Goal: Information Seeking & Learning: Find specific fact

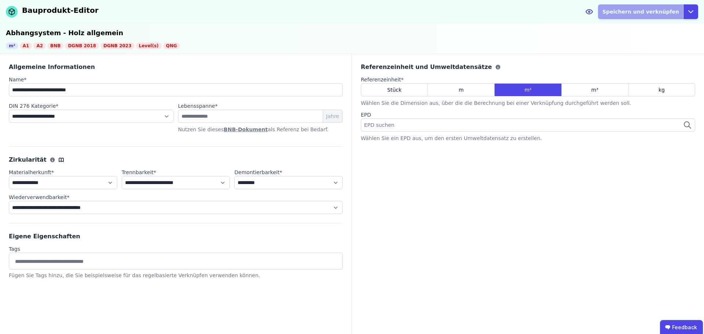
select select "**********"
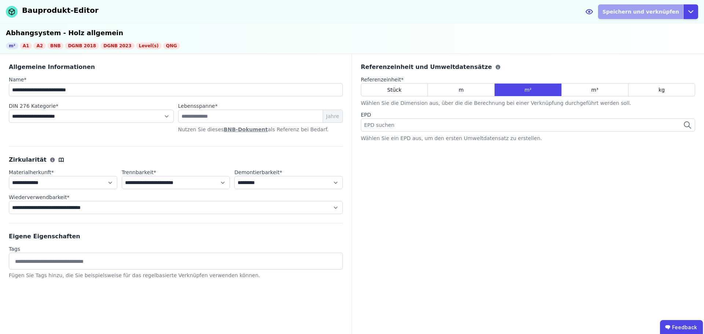
click at [494, 119] on div "EPD suchen" at bounding box center [528, 124] width 334 height 13
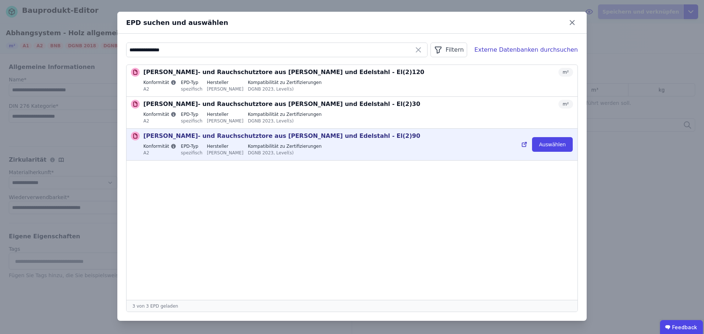
type input "**********"
click at [275, 141] on div "[PERSON_NAME]- und Rauchschutztore aus [PERSON_NAME] und Edelstahl - El(2)90 m²…" at bounding box center [358, 145] width 430 height 26
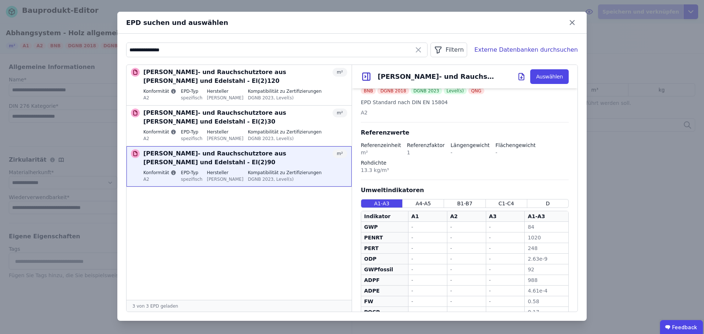
scroll to position [169, 0]
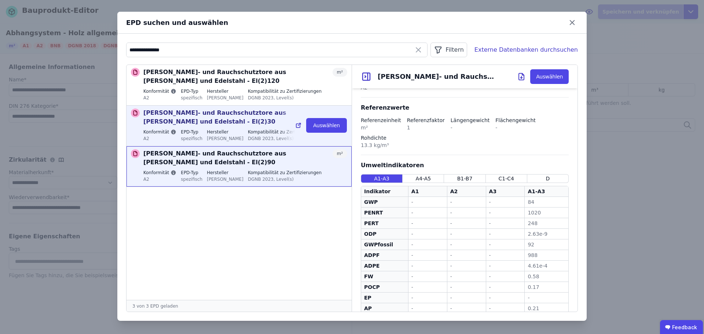
click at [279, 109] on p "[PERSON_NAME]- und Rauchschutztore aus [PERSON_NAME] und Edelstahl - El(2)30" at bounding box center [237, 118] width 189 height 18
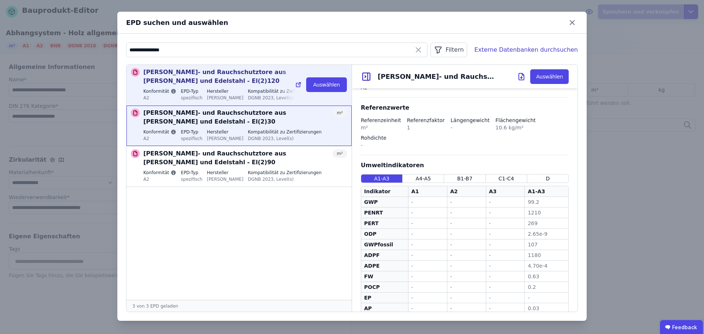
click at [255, 88] on label "Kompatibilität zu Zertifizierungen" at bounding box center [285, 91] width 74 height 6
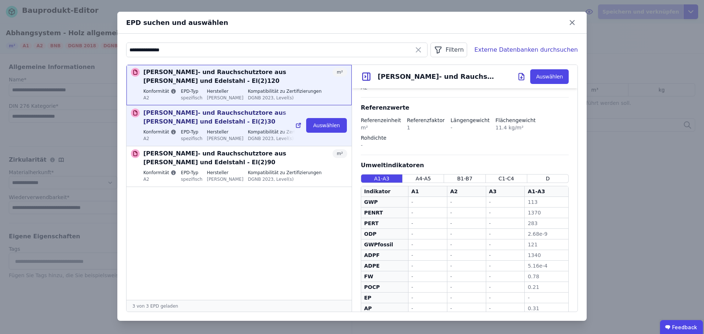
click at [251, 135] on div "DGNB 2023, Level(s)" at bounding box center [285, 138] width 74 height 7
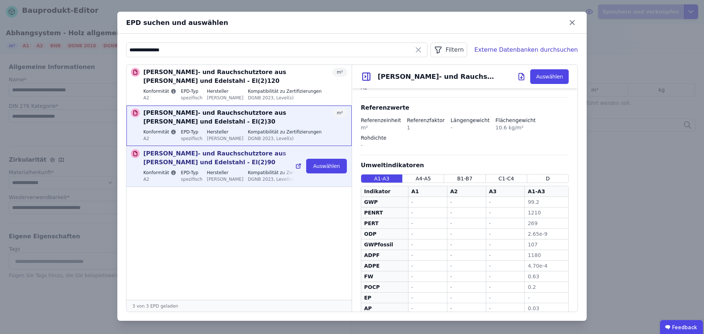
click at [195, 149] on div "[PERSON_NAME]- und Rauchschutztore aus [PERSON_NAME] und Edelstahl - El(2)90 m²…" at bounding box center [245, 166] width 204 height 34
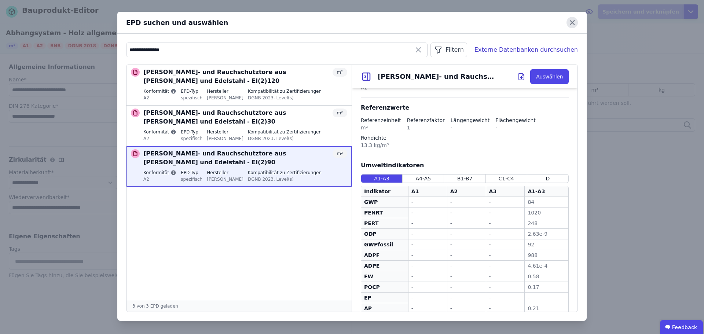
click at [569, 23] on icon at bounding box center [571, 22] width 11 height 11
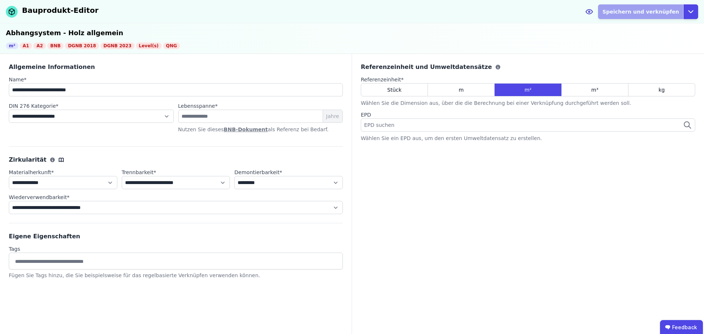
click at [454, 31] on div "Abhangsystem - Holz allgemein" at bounding box center [352, 33] width 692 height 10
